Goal: Find specific page/section: Find specific page/section

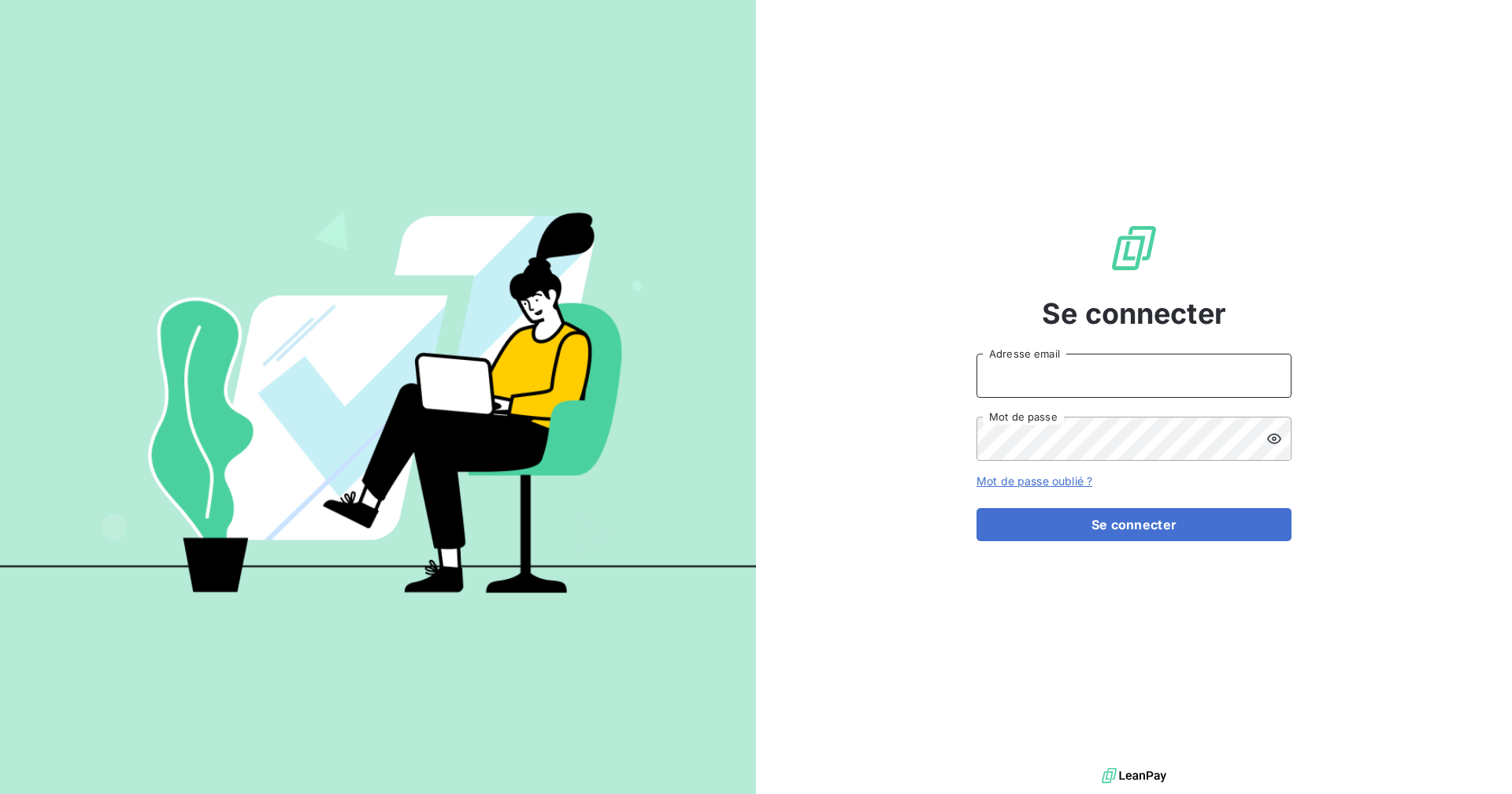
click at [1044, 370] on input "Adresse email" at bounding box center [1134, 375] width 315 height 44
type input "[EMAIL_ADDRESS][DOMAIN_NAME]"
click at [977, 508] on button "Se connecter" at bounding box center [1134, 523] width 315 height 33
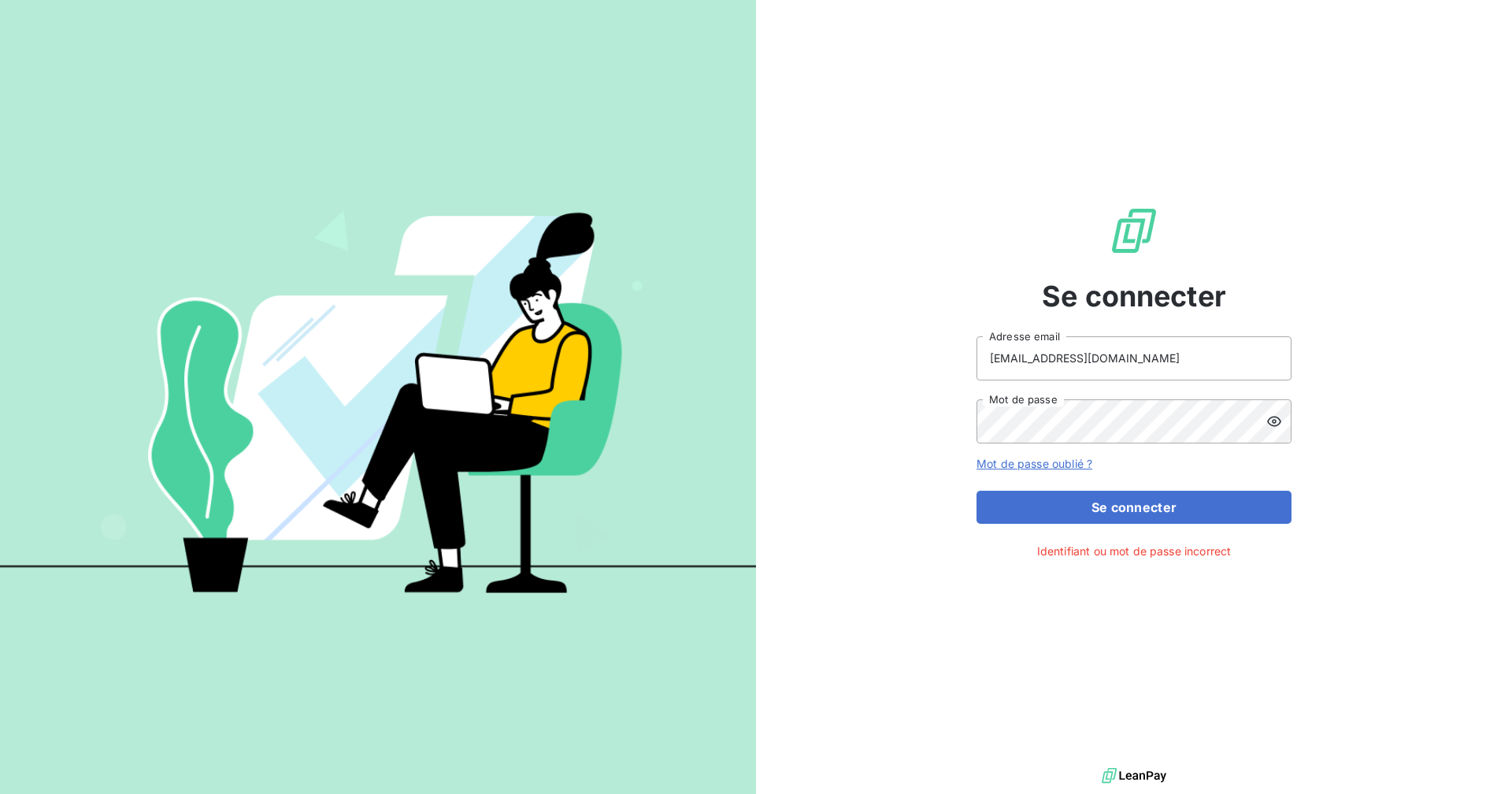
click at [1276, 424] on icon at bounding box center [1274, 422] width 16 height 16
click at [936, 426] on div "Se connecter [EMAIL_ADDRESS][DOMAIN_NAME] Adresse email Mot de passe Mot de pas…" at bounding box center [1133, 381] width 756 height 763
click at [977, 491] on button "Se connecter" at bounding box center [1134, 507] width 315 height 33
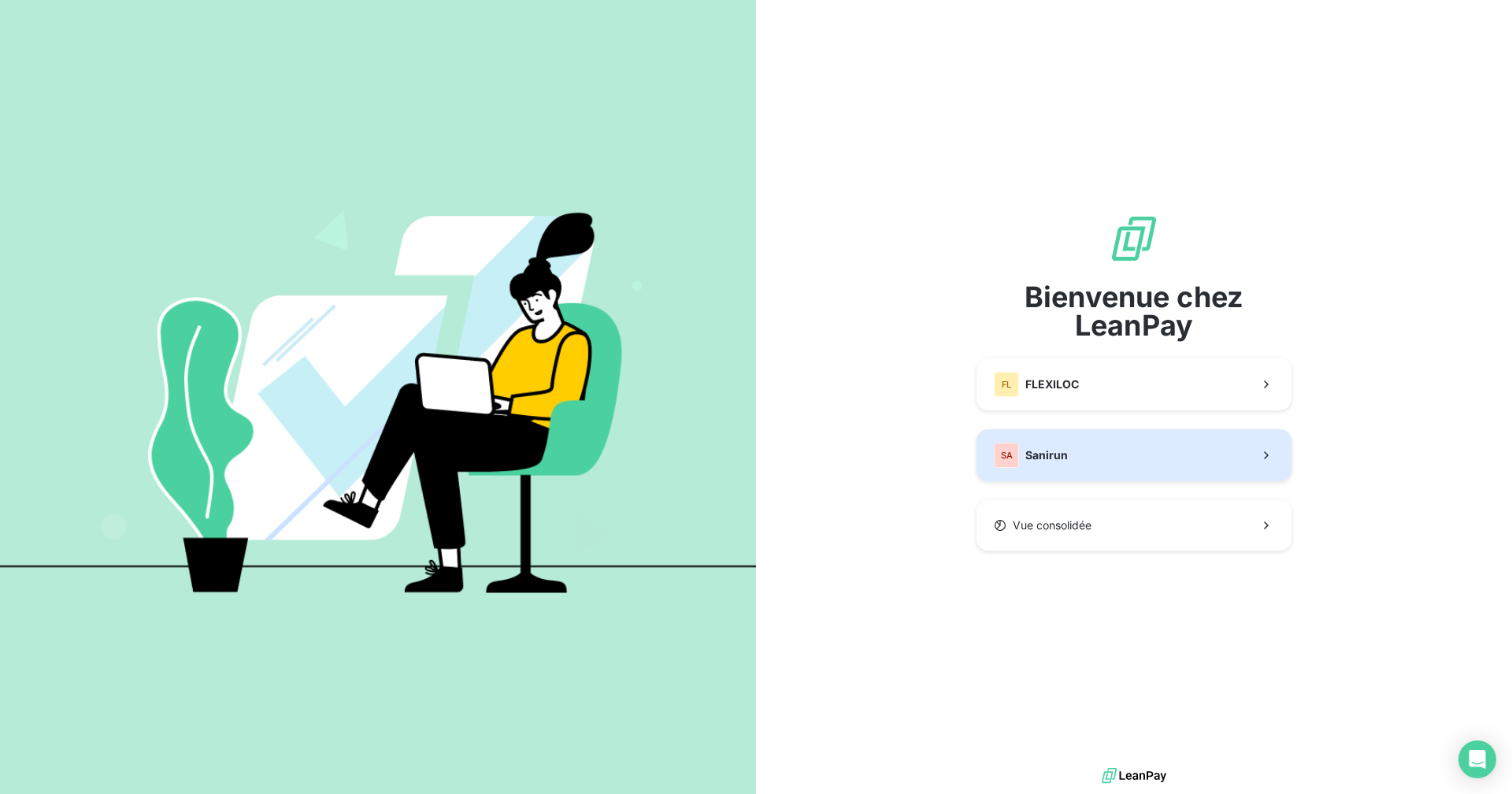
click at [1071, 448] on button "SA Sanirun" at bounding box center [1134, 455] width 315 height 52
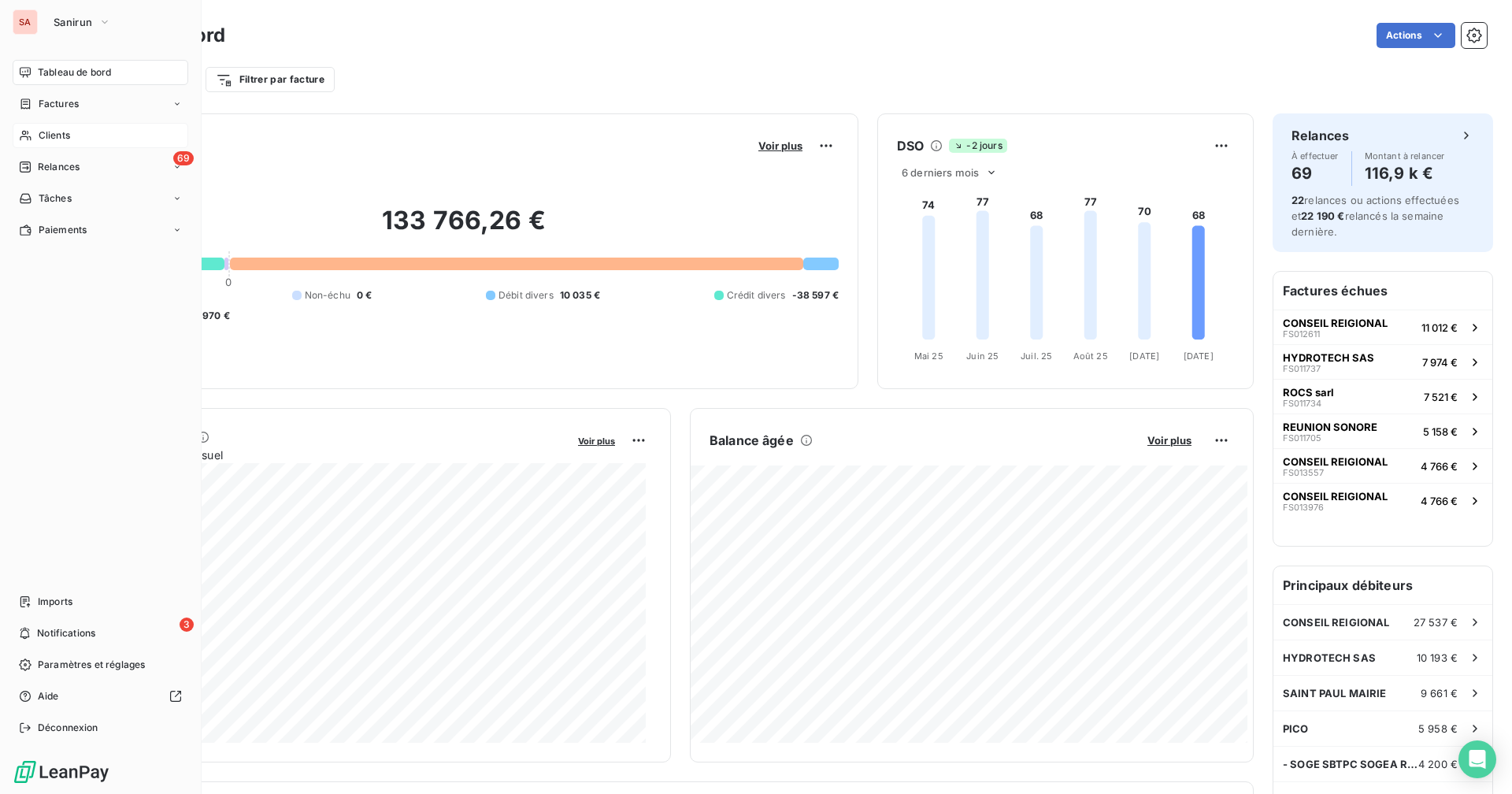
click at [32, 140] on icon at bounding box center [26, 135] width 14 height 13
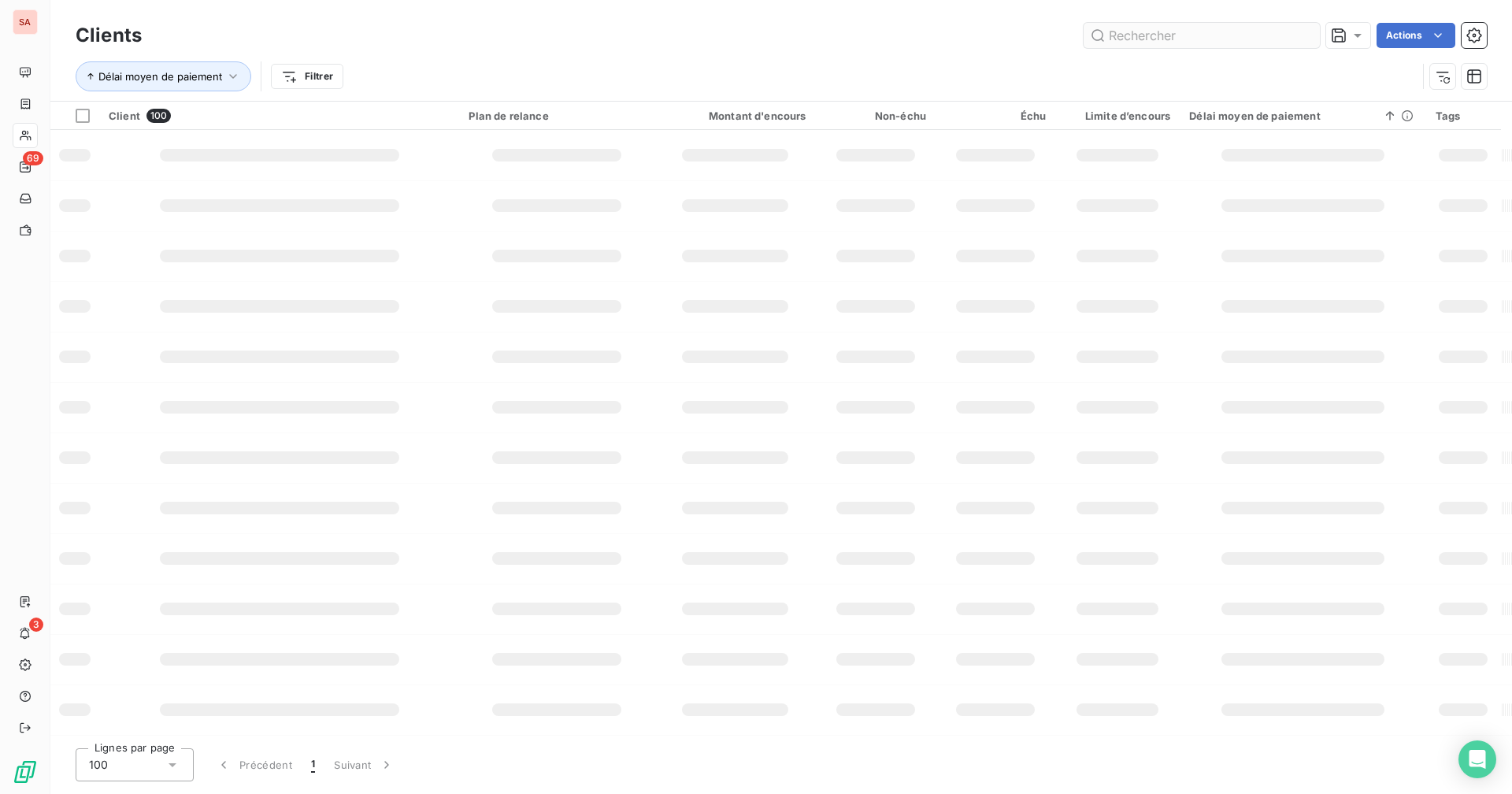
click at [1142, 42] on input "text" at bounding box center [1201, 36] width 236 height 26
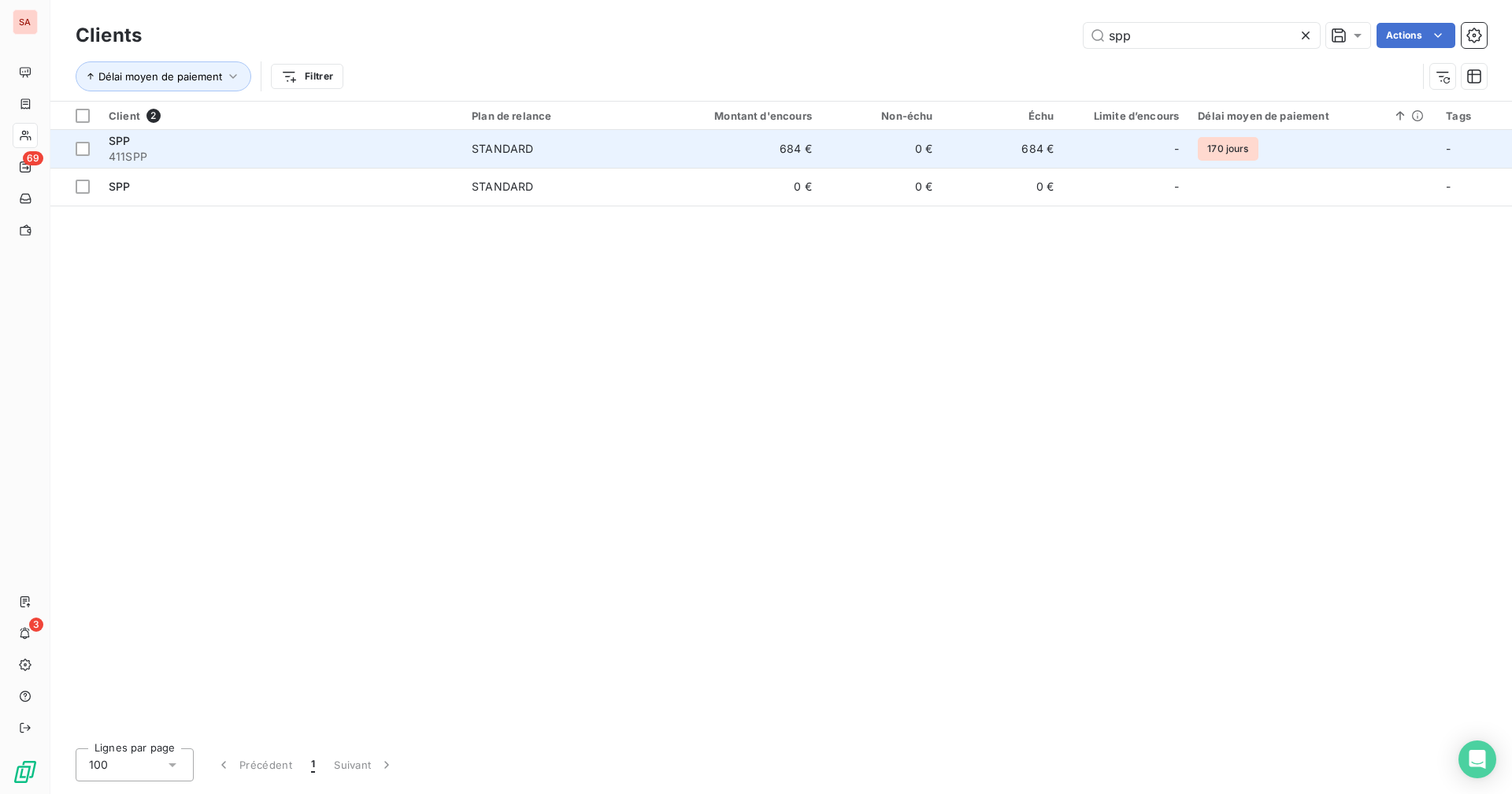
type input "spp"
click at [961, 158] on td "684 €" at bounding box center [1002, 149] width 121 height 38
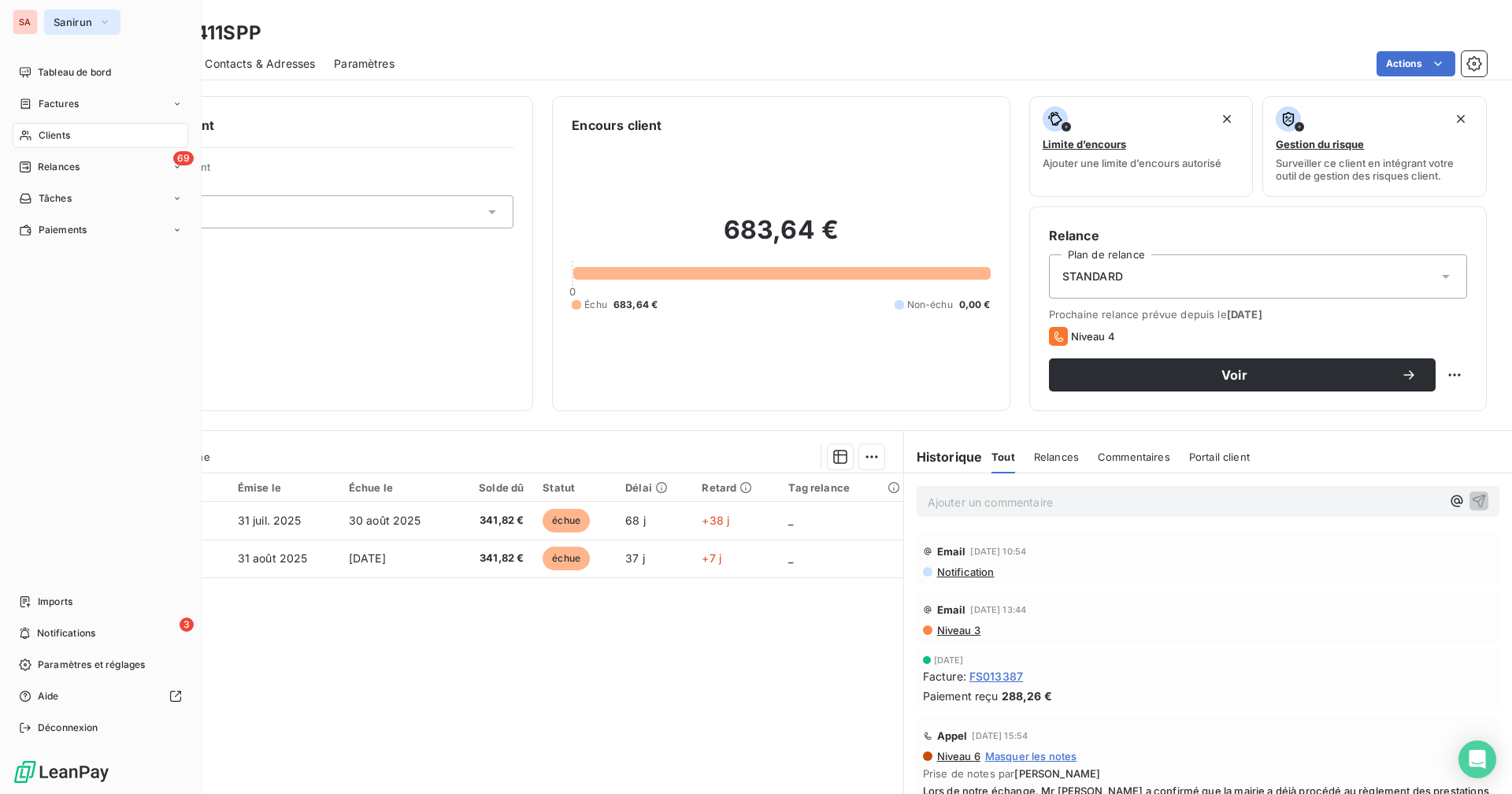
click at [56, 22] on span "Sanirun" at bounding box center [72, 22] width 39 height 13
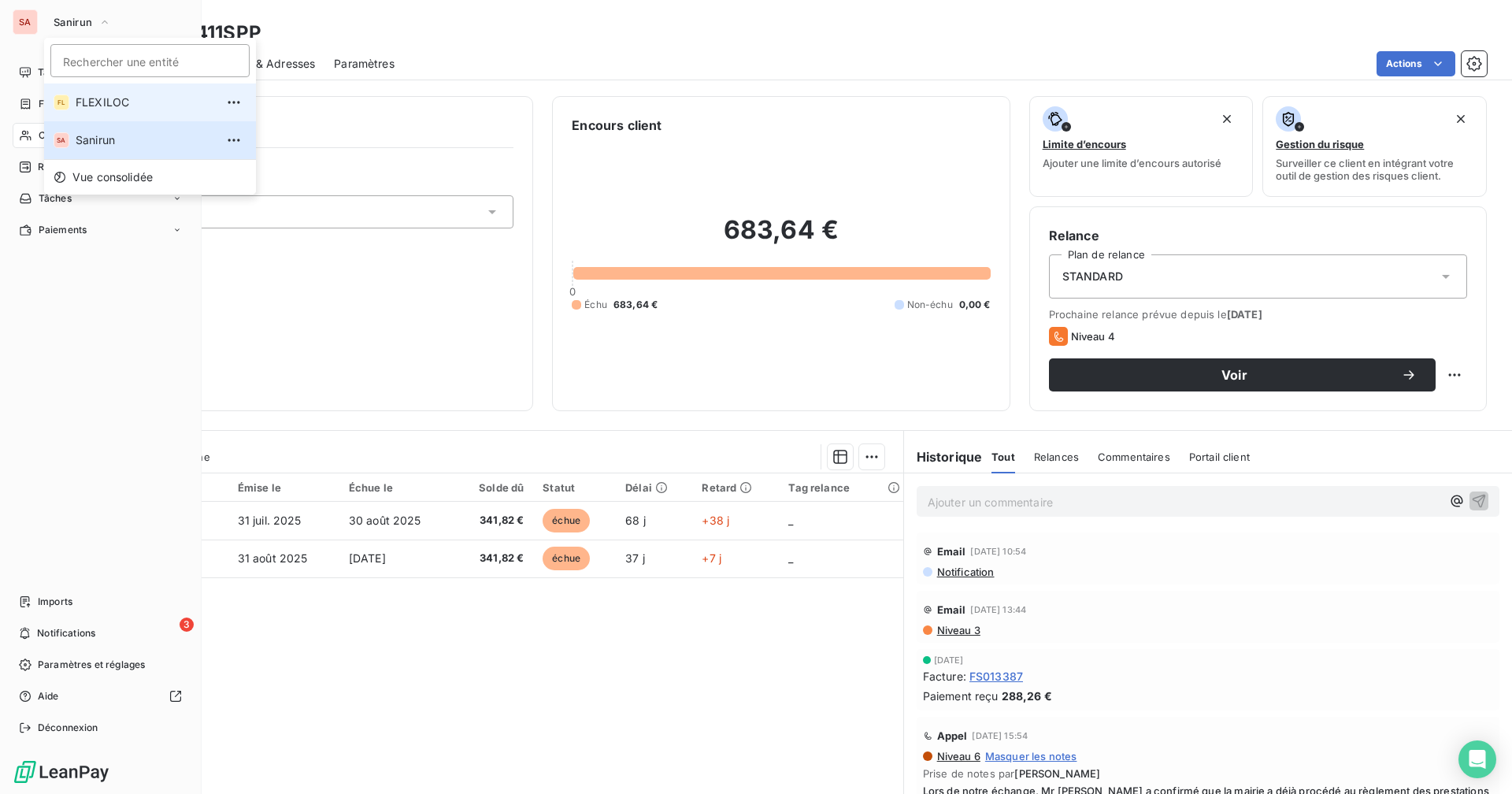
click at [93, 108] on span "FLEXILOC" at bounding box center [145, 103] width 139 height 16
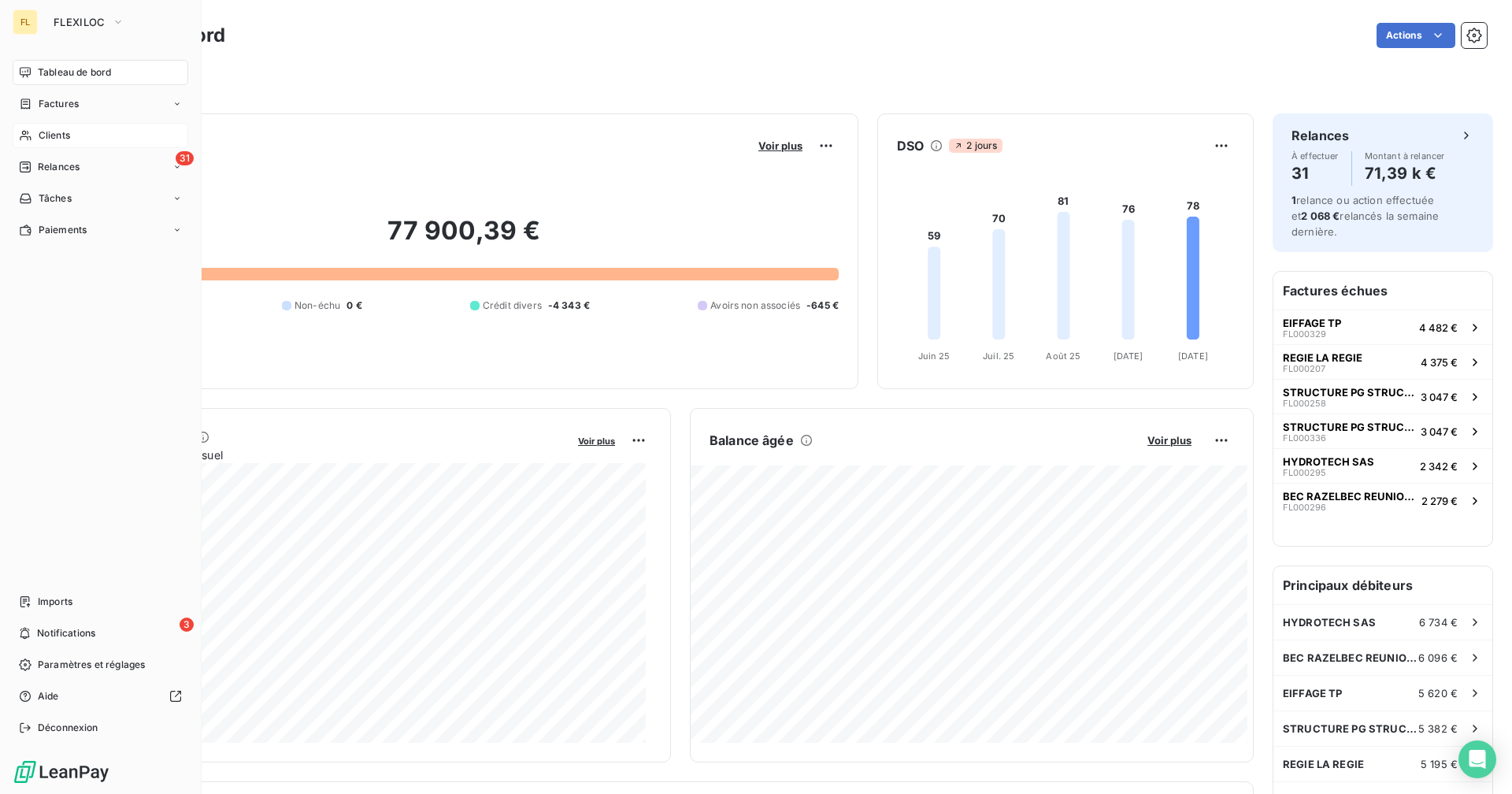
click at [39, 128] on span "Clients" at bounding box center [54, 135] width 32 height 14
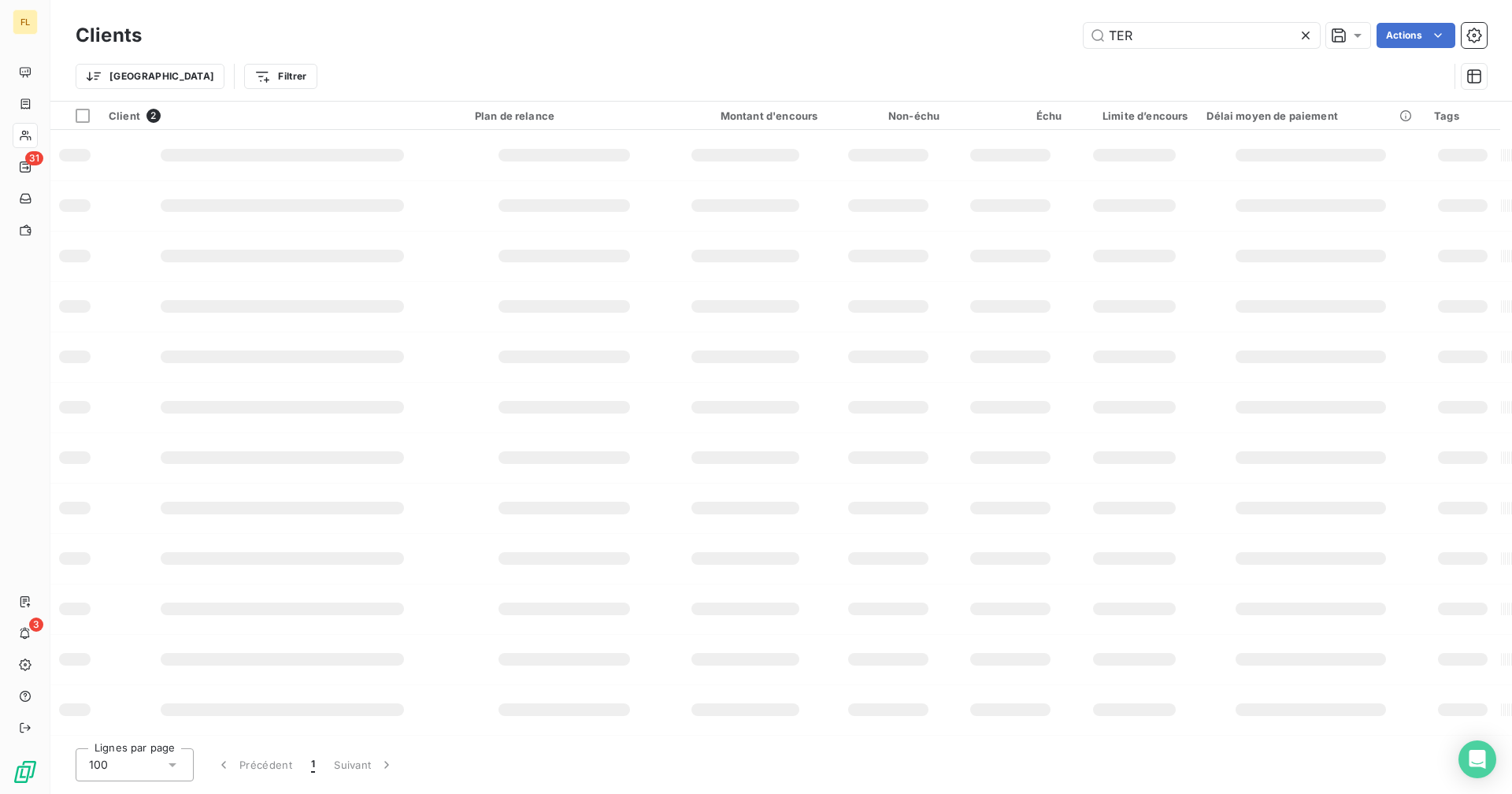
type input "spp"
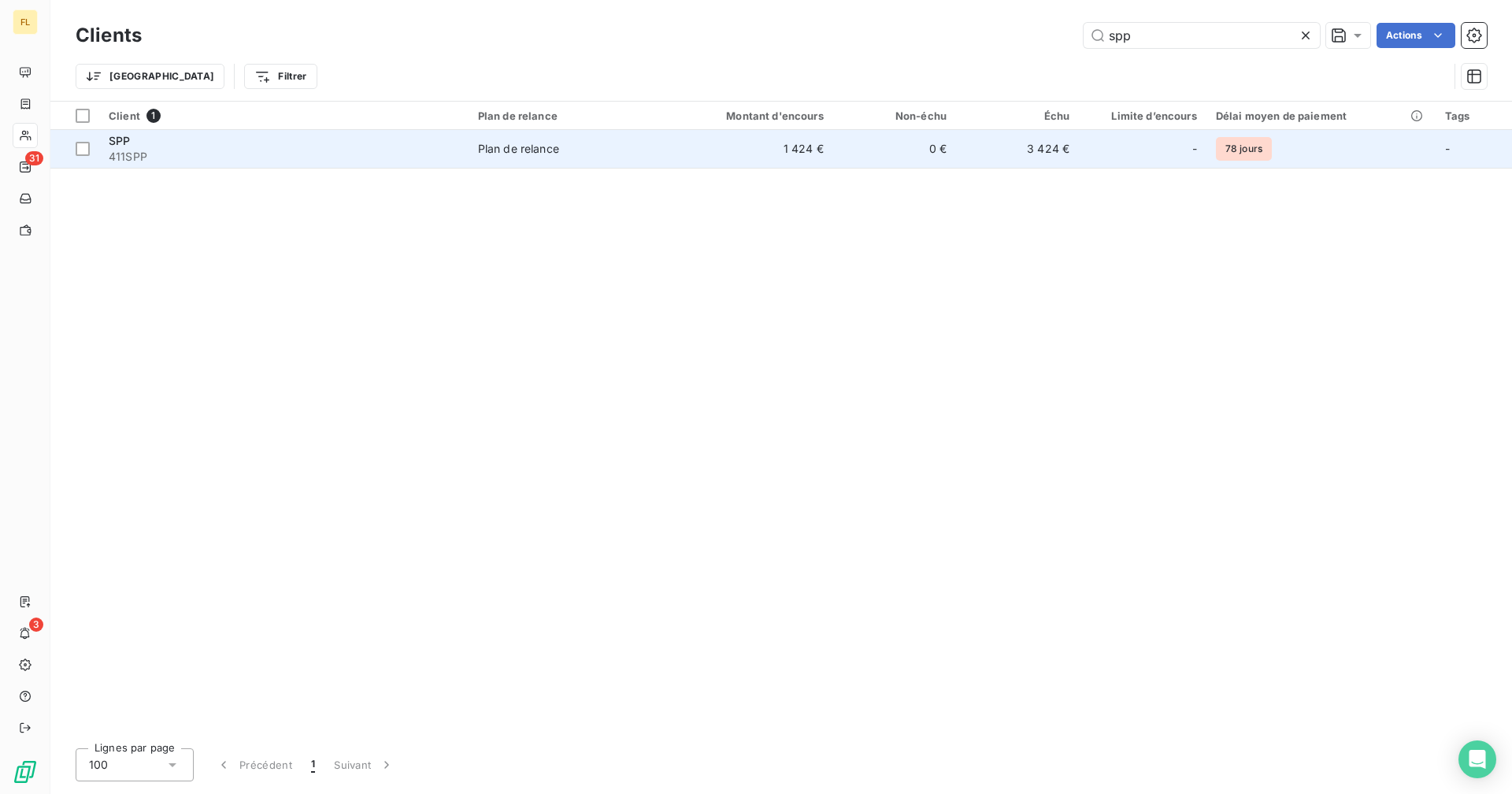
click at [950, 156] on td "0 €" at bounding box center [895, 149] width 122 height 38
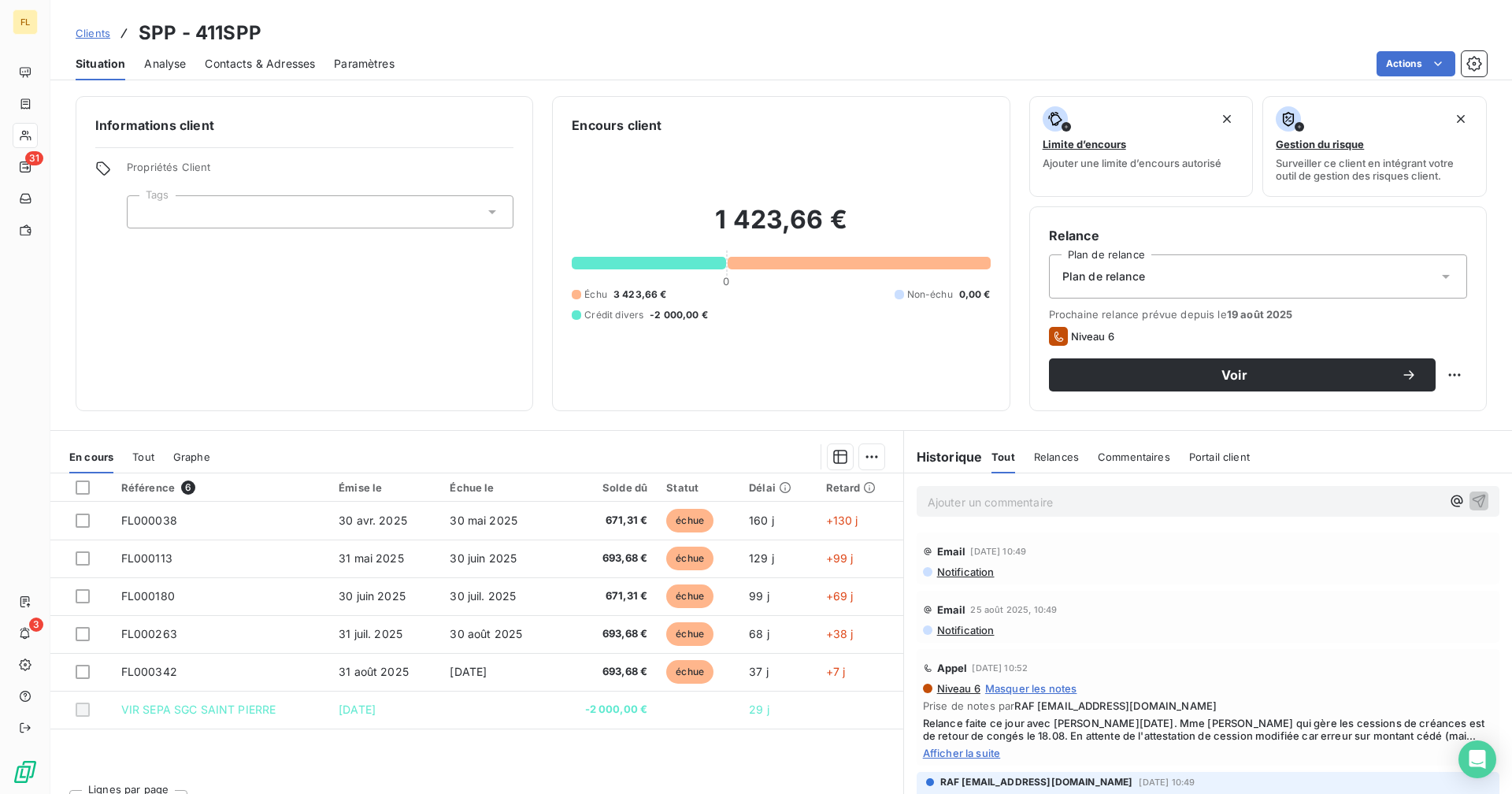
click at [148, 450] on span "Tout" at bounding box center [143, 456] width 22 height 13
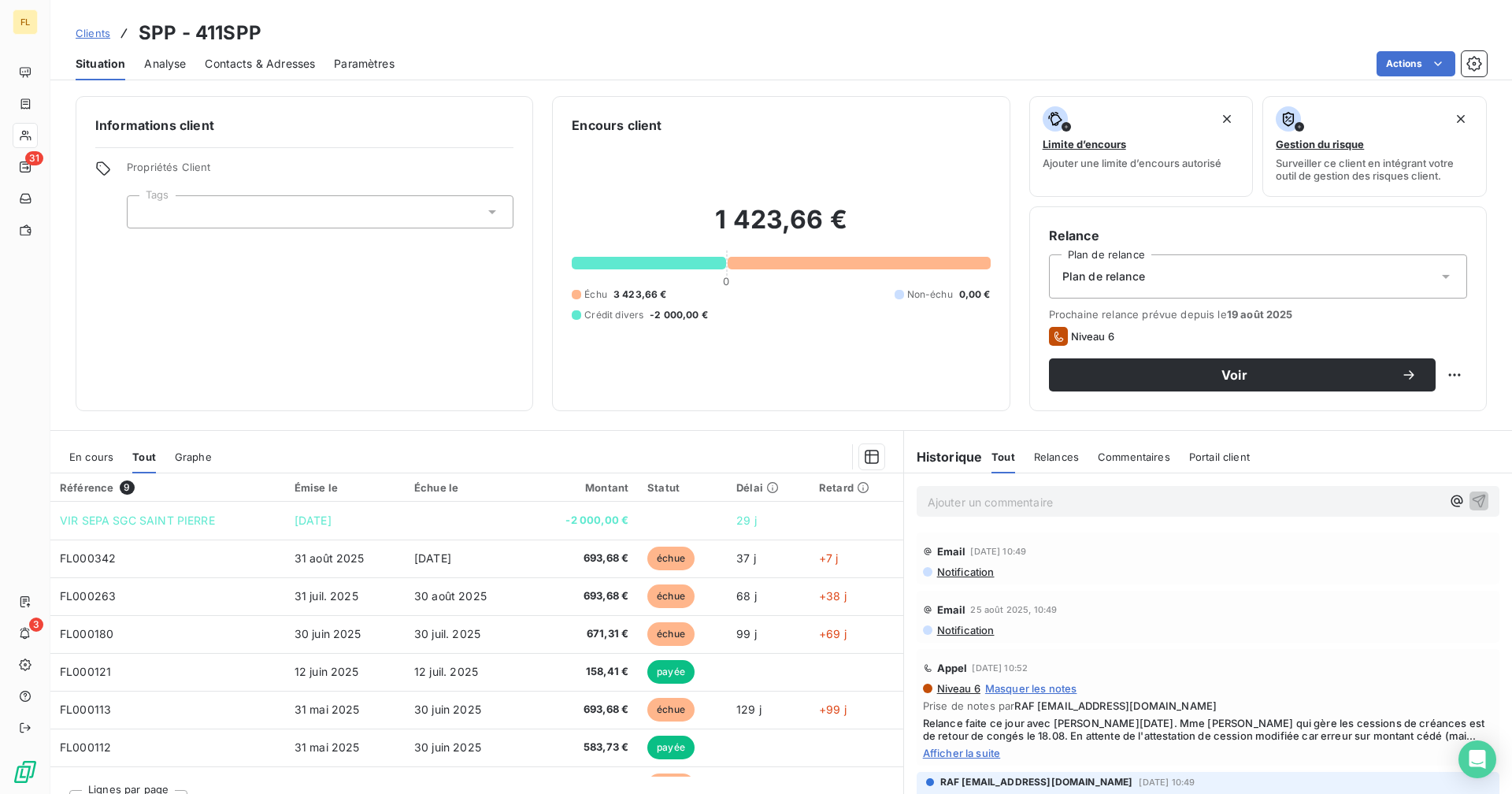
click at [355, 416] on div "Informations client Propriétés Client Tags Encours client 1 423,66 € 0 Échu 3 4…" at bounding box center [781, 440] width 1462 height 707
click at [84, 454] on span "En cours" at bounding box center [91, 456] width 44 height 13
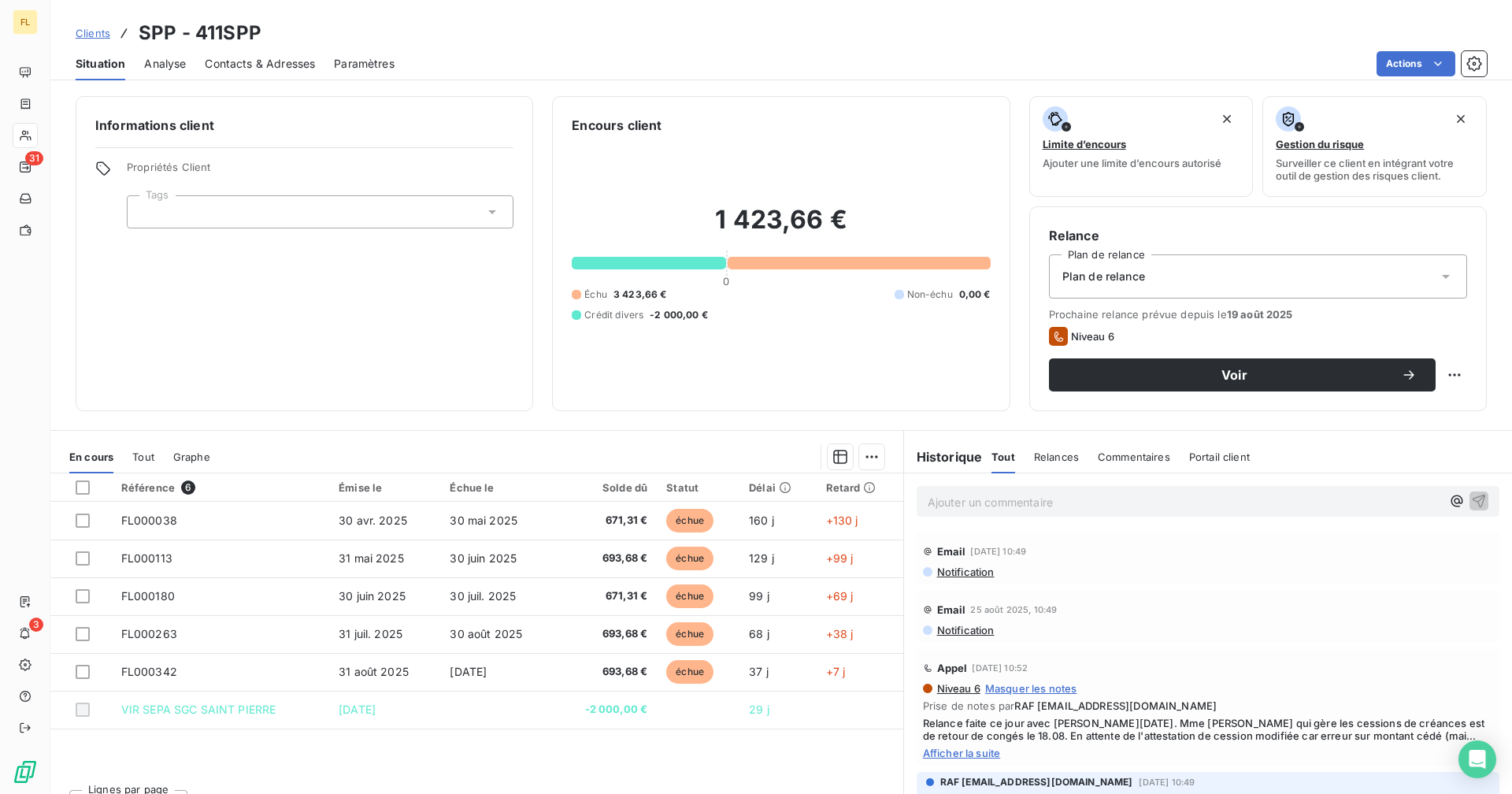
click at [546, 418] on div "Informations client Propriétés Client Tags Encours client 1 423,66 € 0 Échu 3 4…" at bounding box center [781, 440] width 1462 height 707
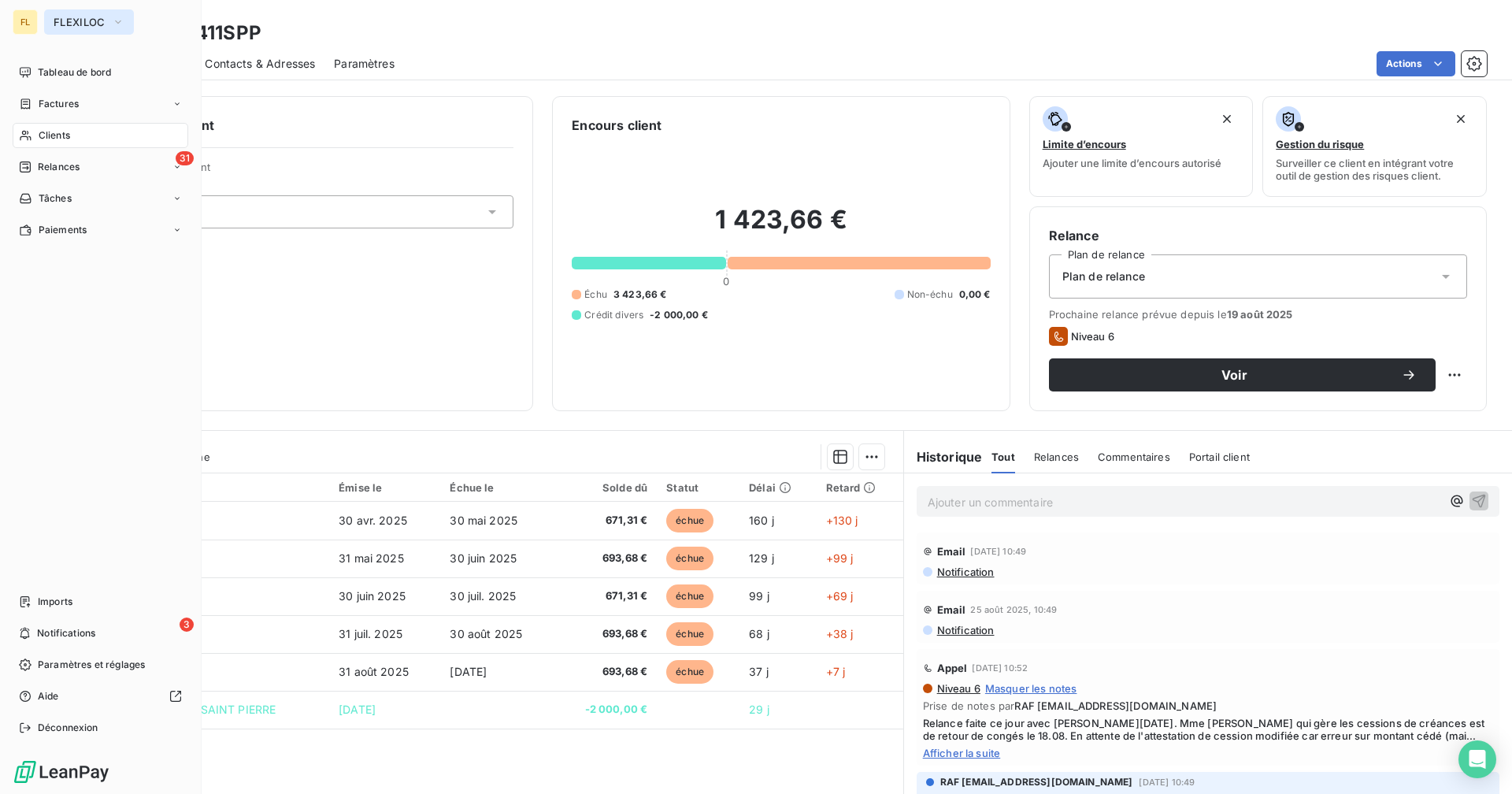
click at [80, 19] on span "FLEXILOC" at bounding box center [79, 22] width 52 height 13
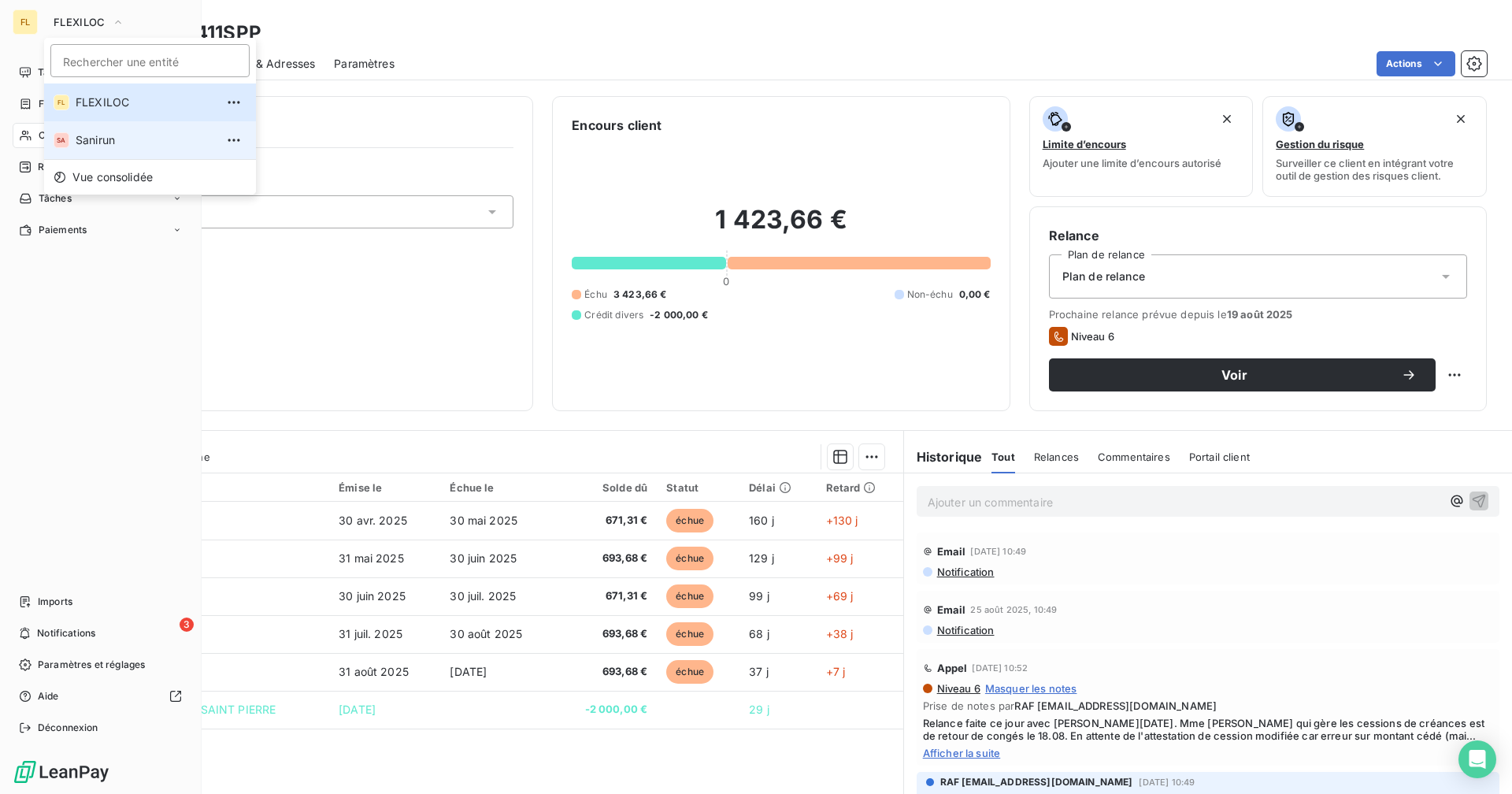
click at [103, 141] on span "Sanirun" at bounding box center [145, 140] width 139 height 16
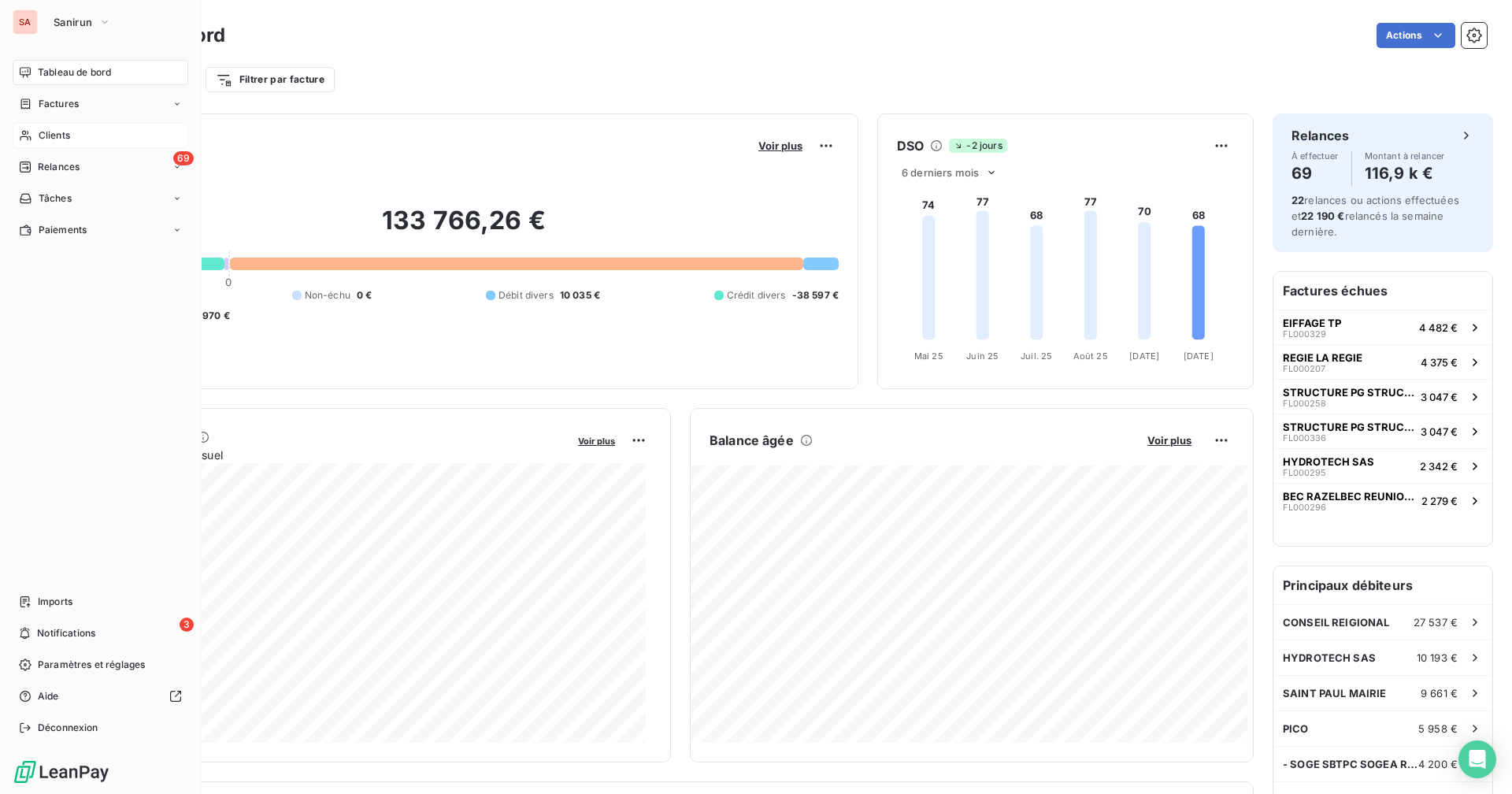
click at [33, 134] on div "Clients" at bounding box center [101, 135] width 176 height 26
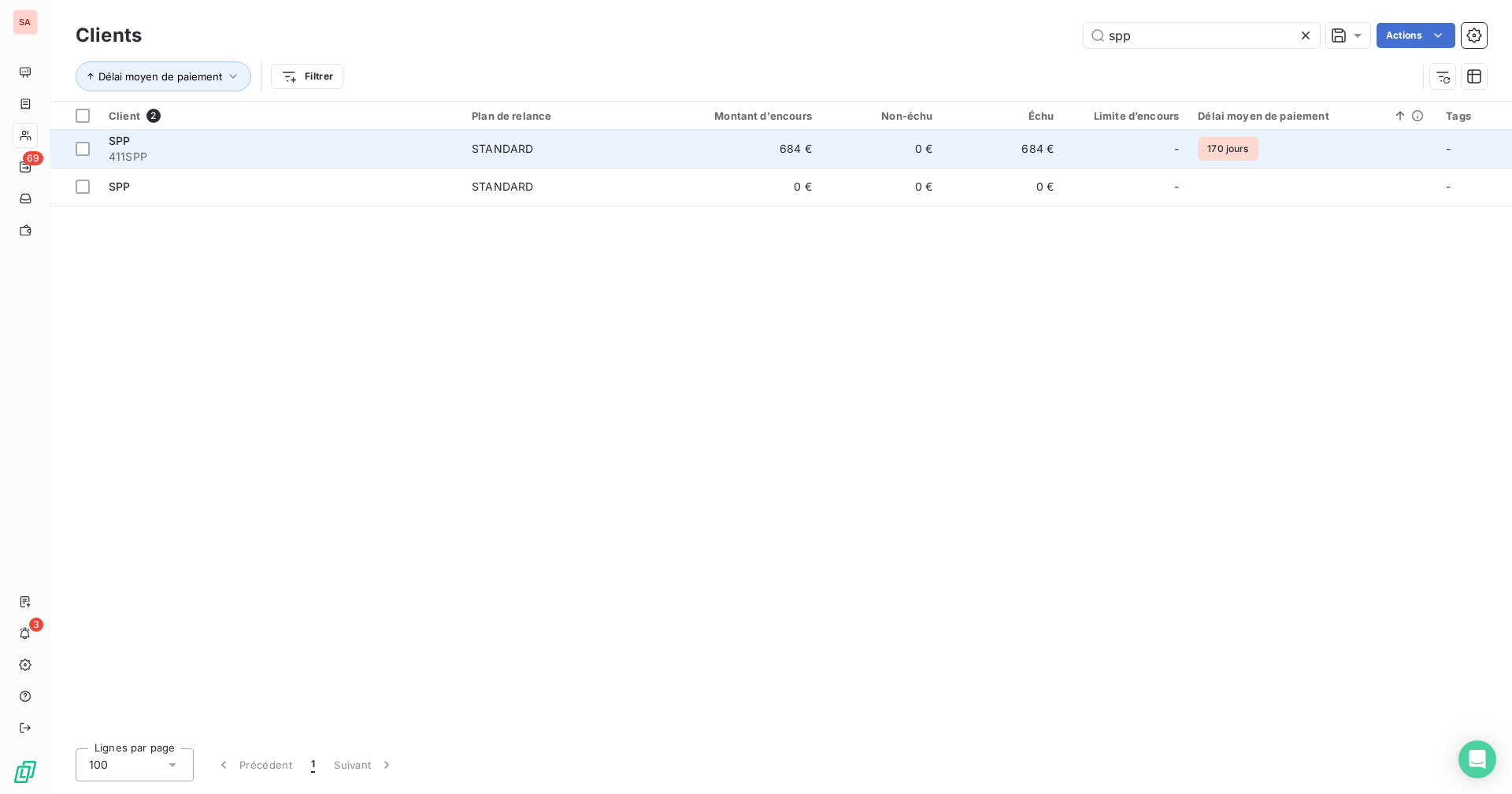
click at [811, 157] on td "684 €" at bounding box center [740, 149] width 162 height 38
